Goal: Information Seeking & Learning: Learn about a topic

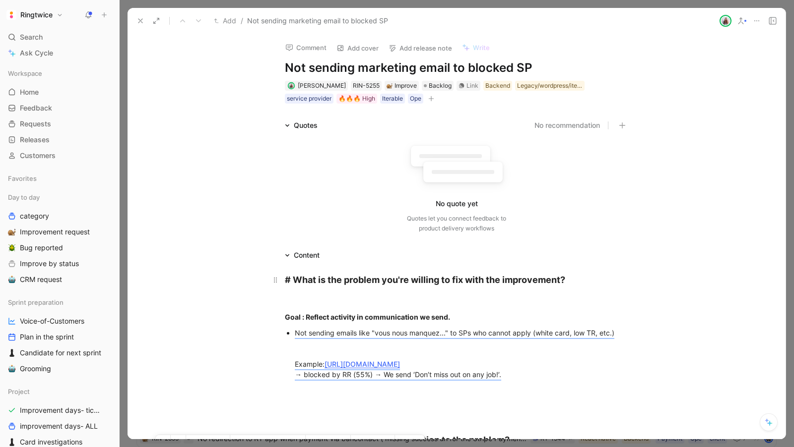
scroll to position [219, 0]
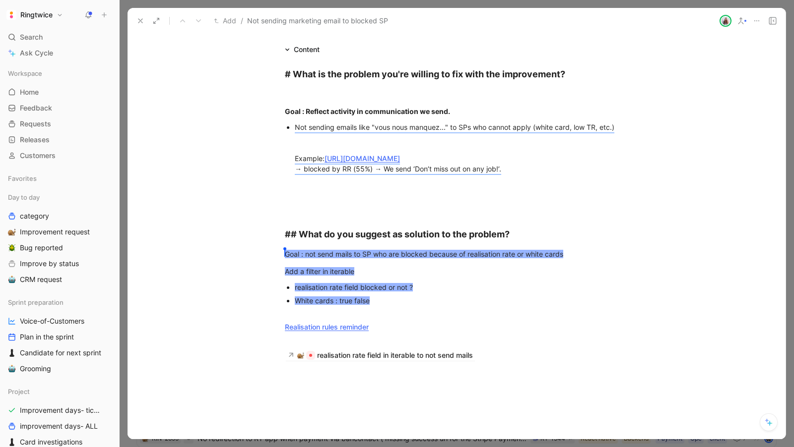
scroll to position [138, 0]
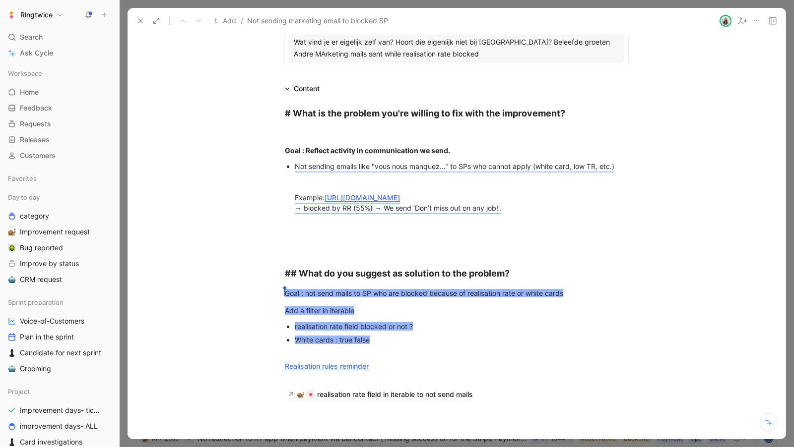
click at [141, 18] on icon at bounding box center [140, 21] width 8 height 8
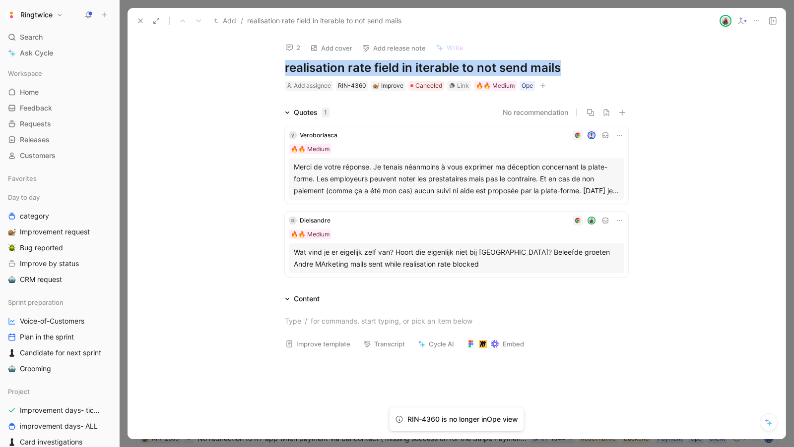
click at [138, 25] on button at bounding box center [140, 21] width 14 height 14
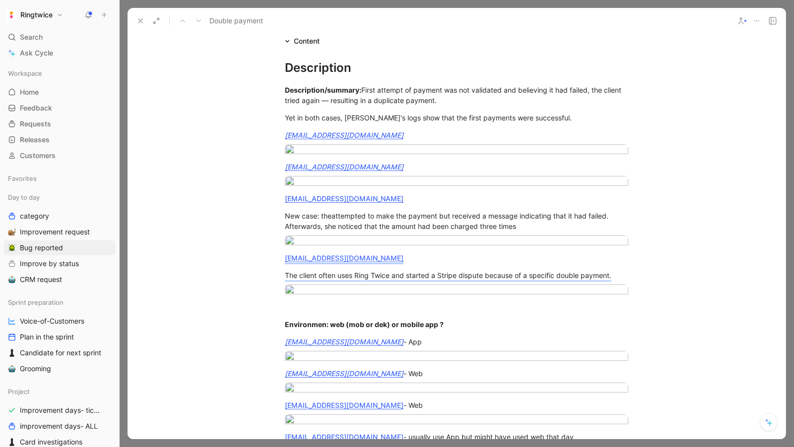
scroll to position [596, 0]
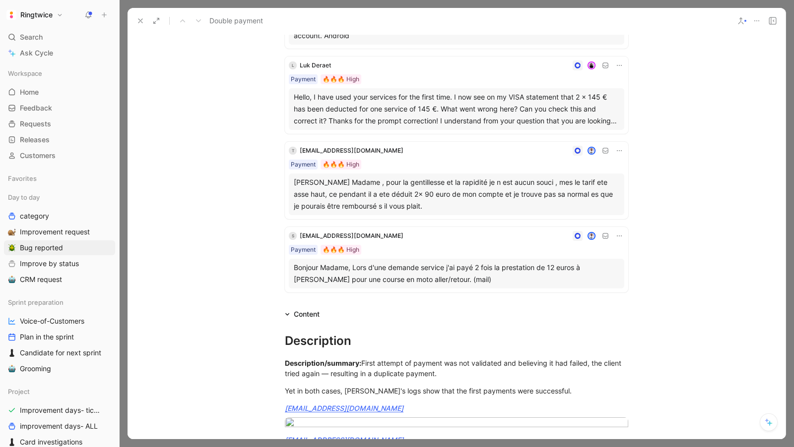
click at [143, 22] on icon at bounding box center [140, 21] width 8 height 8
